Goal: Information Seeking & Learning: Learn about a topic

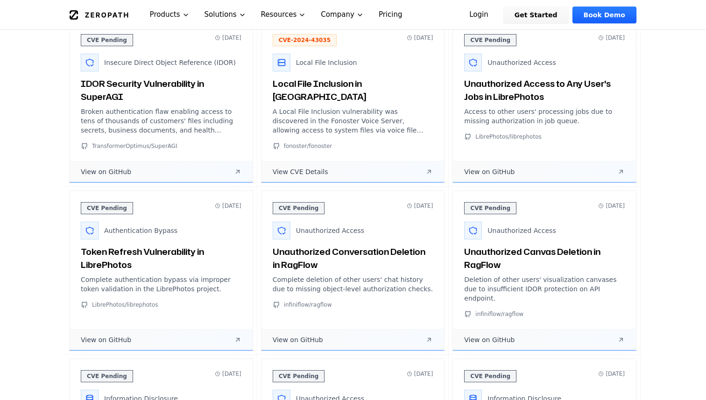
scroll to position [468, 0]
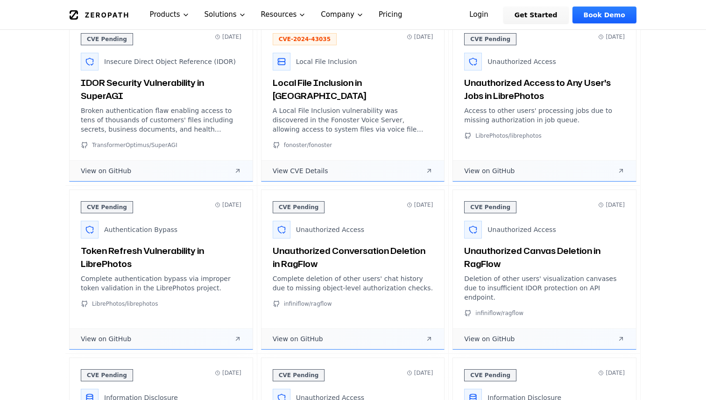
click at [120, 170] on span "View on GitHub" at bounding box center [106, 170] width 50 height 9
click at [277, 167] on span "View CVE Details" at bounding box center [301, 170] width 56 height 9
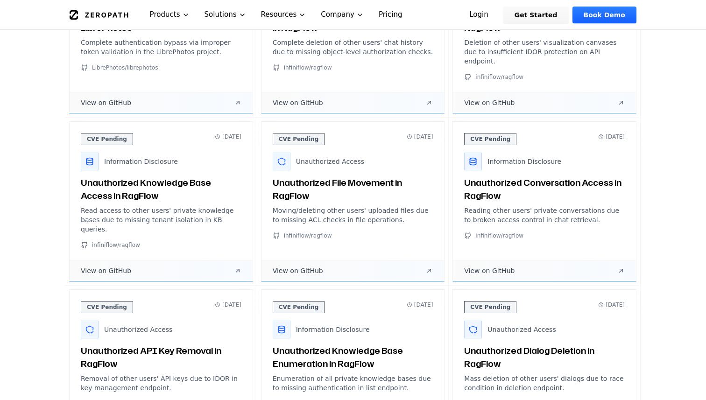
scroll to position [705, 0]
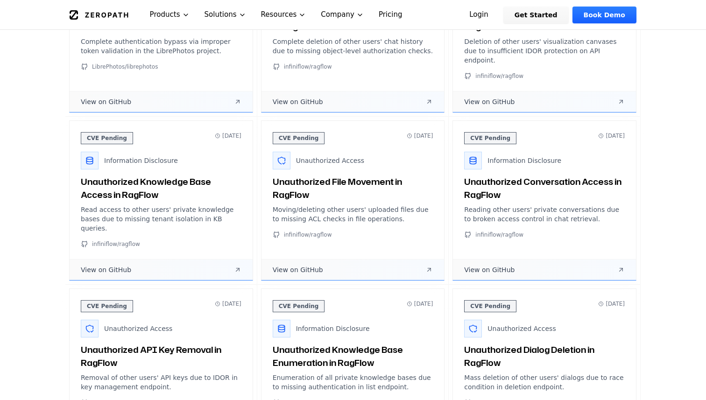
click at [169, 97] on link "View on GitHub" at bounding box center [161, 101] width 183 height 21
click at [287, 97] on span "View on GitHub" at bounding box center [298, 101] width 50 height 9
click at [483, 97] on span "View on GitHub" at bounding box center [489, 101] width 50 height 9
click at [502, 265] on span "View on GitHub" at bounding box center [489, 269] width 50 height 9
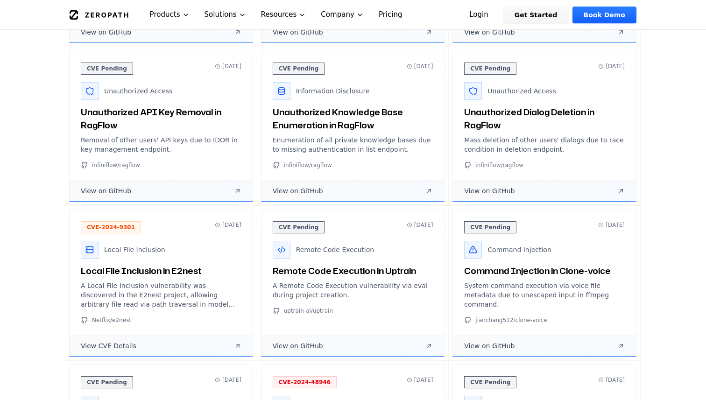
scroll to position [1032, 0]
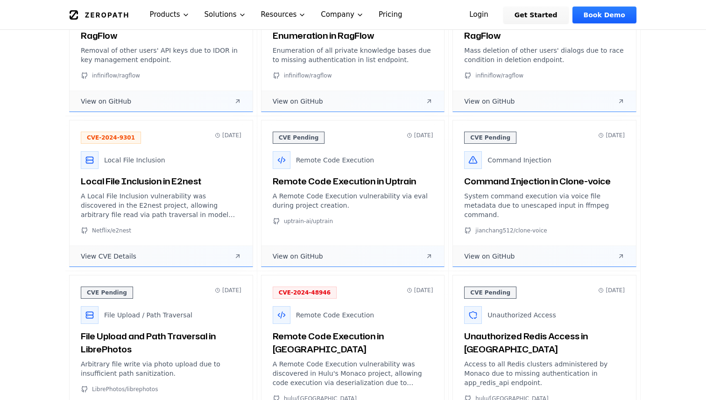
click at [284, 97] on span "View on GitHub" at bounding box center [298, 101] width 50 height 9
click at [298, 252] on span "View on GitHub" at bounding box center [298, 256] width 50 height 9
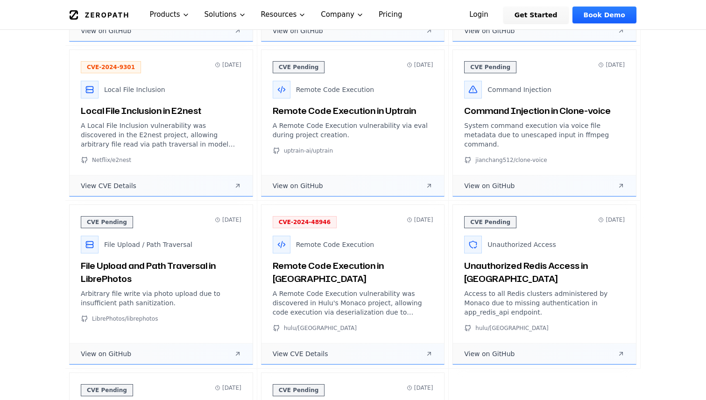
scroll to position [1088, 0]
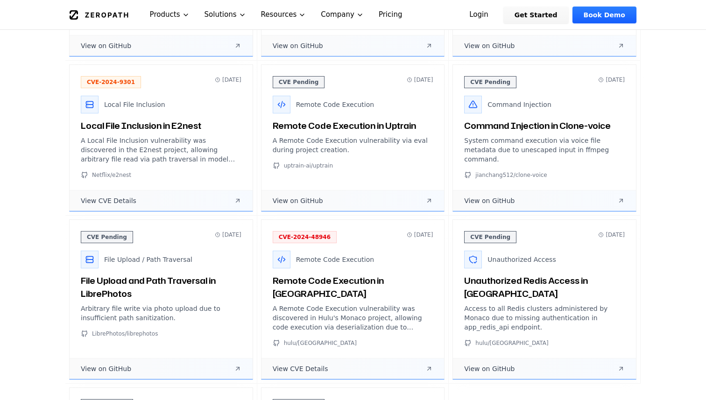
click at [107, 196] on span "View CVE Details" at bounding box center [109, 200] width 56 height 9
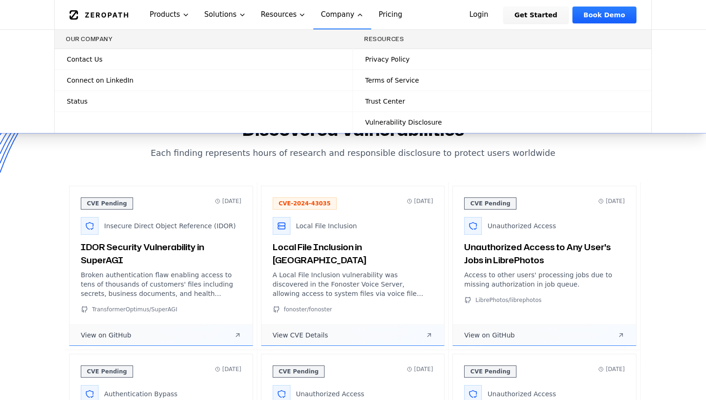
scroll to position [312, 0]
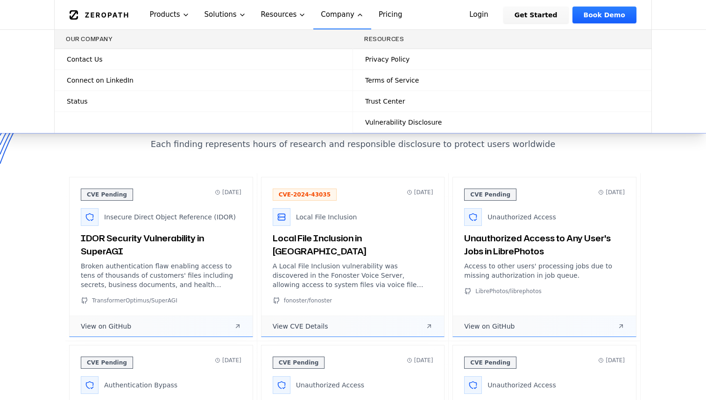
click at [289, 327] on span "View CVE Details" at bounding box center [301, 326] width 56 height 9
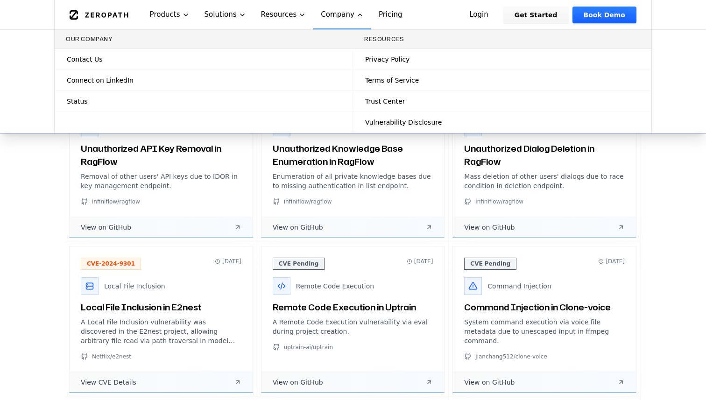
scroll to position [925, 0]
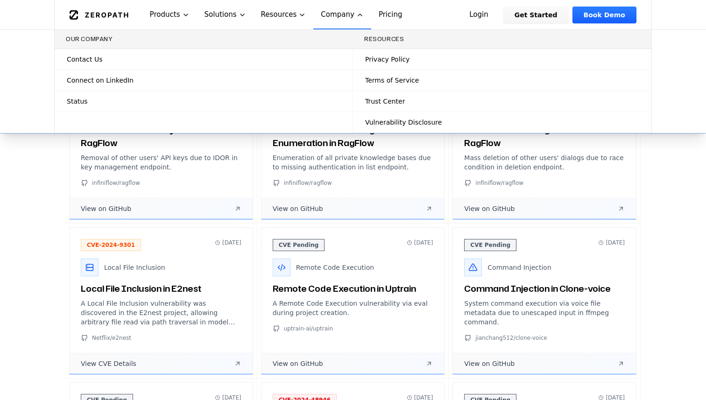
click at [126, 359] on span "View CVE Details" at bounding box center [109, 363] width 56 height 9
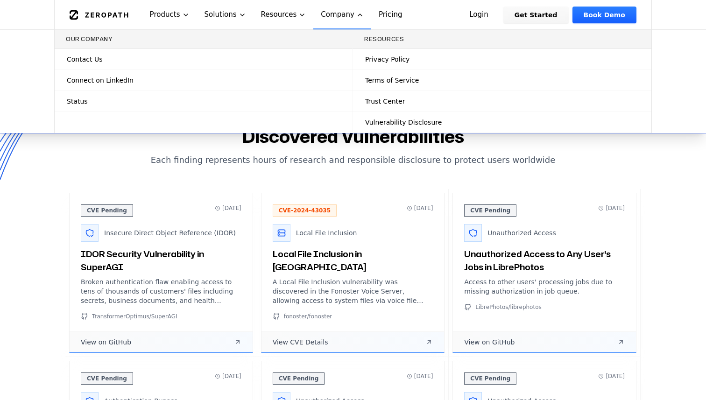
scroll to position [311, 0]
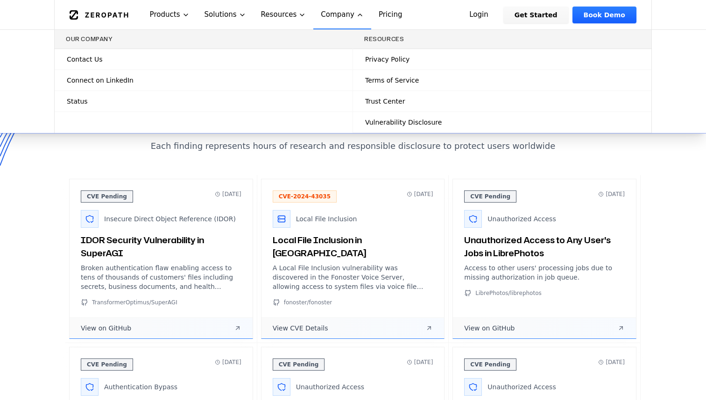
click at [112, 323] on link "View on GitHub" at bounding box center [161, 328] width 183 height 21
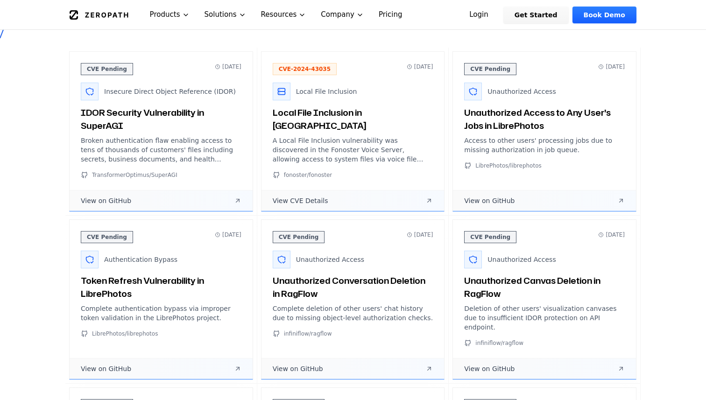
scroll to position [441, 0]
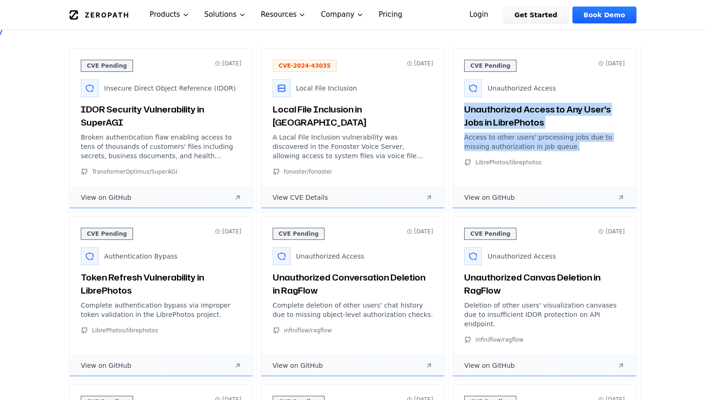
drag, startPoint x: 465, startPoint y: 110, endPoint x: 586, endPoint y: 146, distance: 126.6
click at [586, 146] on div "CVE Pending 2024-09-05 Unauthorized Access Unauthorized Access to Any User's Jo…" at bounding box center [544, 113] width 183 height 129
copy div "Unauthorized Access to Any User's Jobs in LibrePhotos Access to other users' pr…"
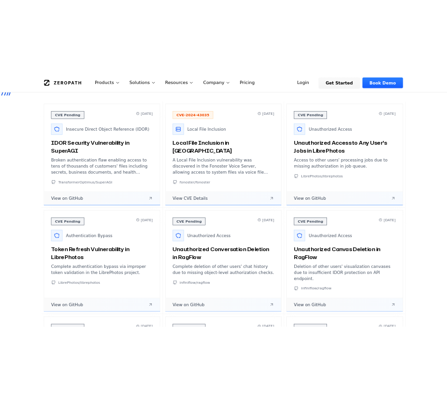
scroll to position [424, 0]
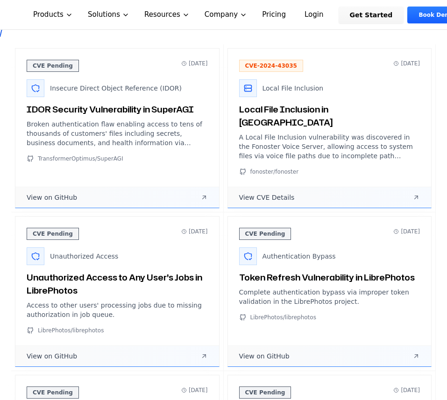
click at [364, 49] on div "CVE-2024-43035 2024-07-21 Local File Inclusion Local File Inclusion in Fonoster…" at bounding box center [330, 118] width 204 height 138
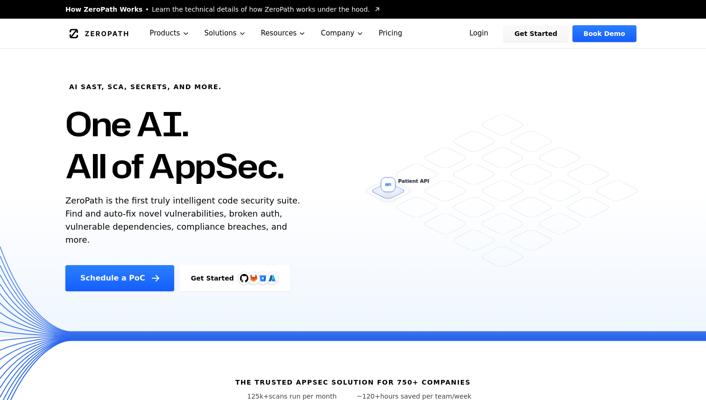
scroll to position [3174, 0]
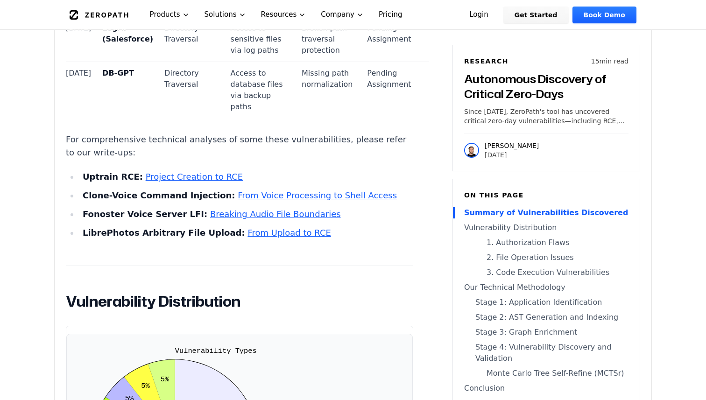
scroll to position [1791, 0]
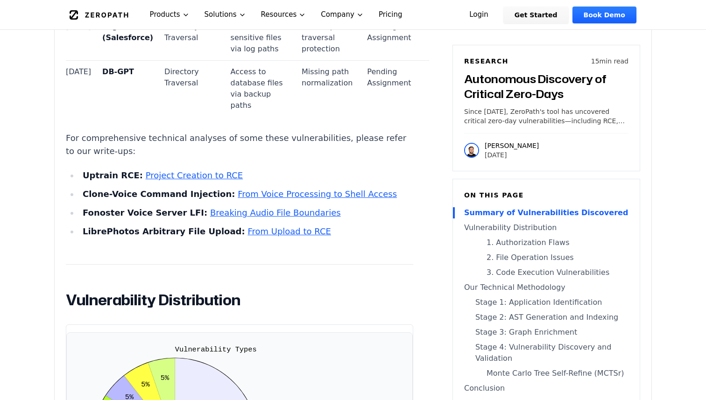
click at [302, 199] on link "From Voice Processing to Shell Access" at bounding box center [317, 194] width 159 height 10
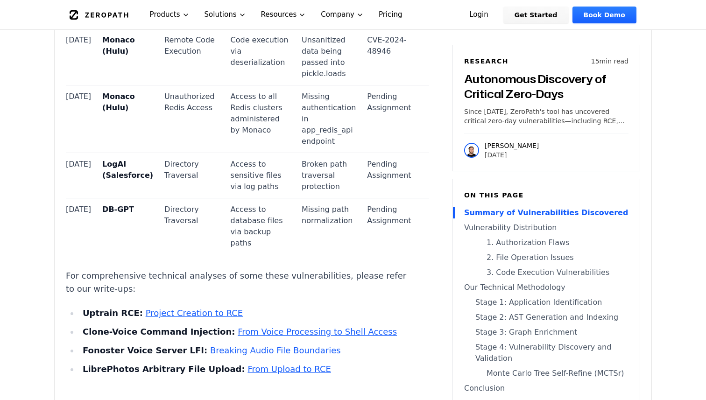
scroll to position [1830, 0]
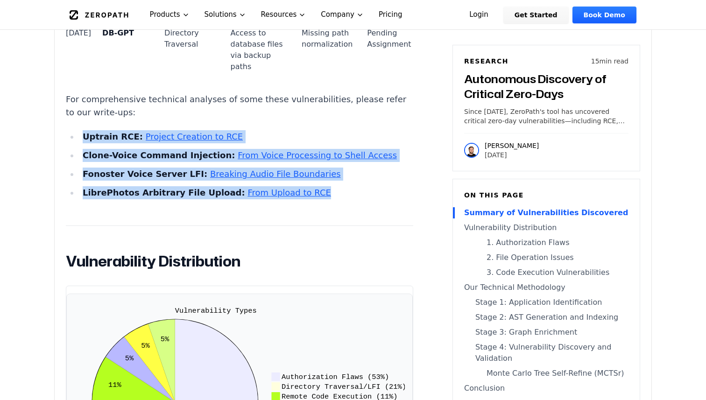
drag, startPoint x: 314, startPoint y: 207, endPoint x: 83, endPoint y: 151, distance: 238.2
click at [83, 151] on ul "Uptrain RCE: Project Creation to RCE Clone-Voice Command Injection: From Voice …" at bounding box center [239, 164] width 347 height 69
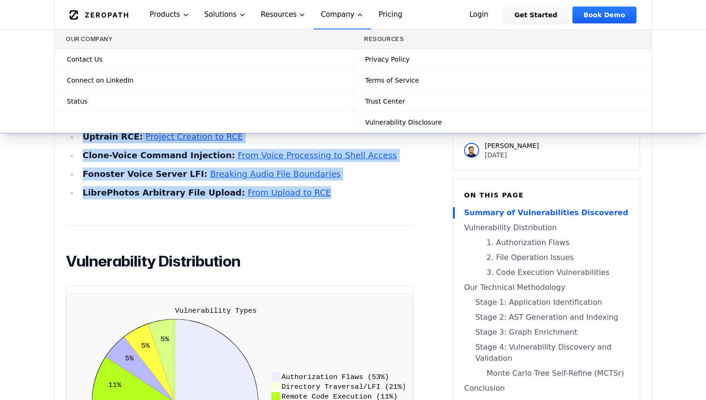
copy ul "Uptrain RCE: Project Creation to RCE Clone-Voice Command Injection: From Voice …"
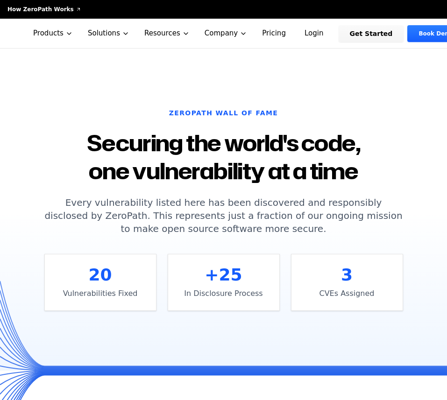
scroll to position [424, 0]
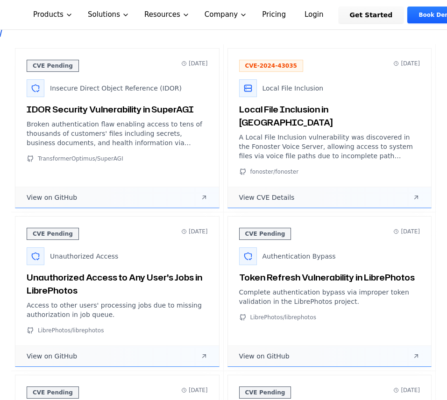
click at [193, 170] on div "CVE Pending 2025-01-22 Insecure Direct Object Reference (IDOR) IDOR Security Vu…" at bounding box center [117, 111] width 204 height 125
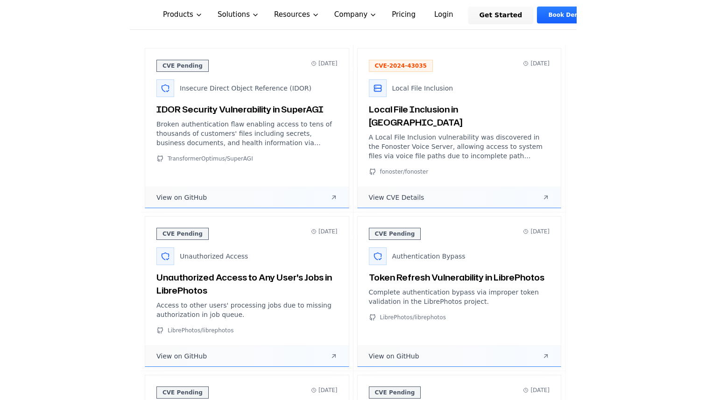
scroll to position [441, 0]
